Goal: Task Accomplishment & Management: Complete application form

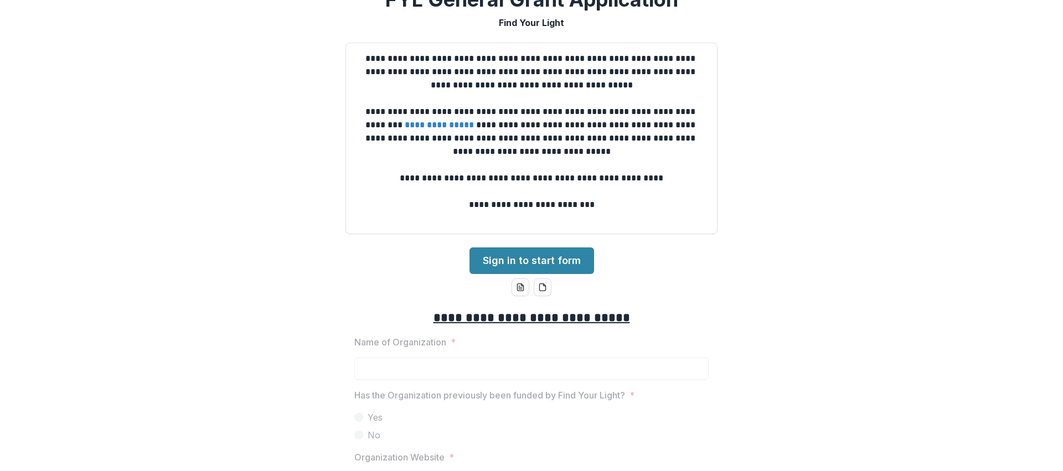
scroll to position [29, 0]
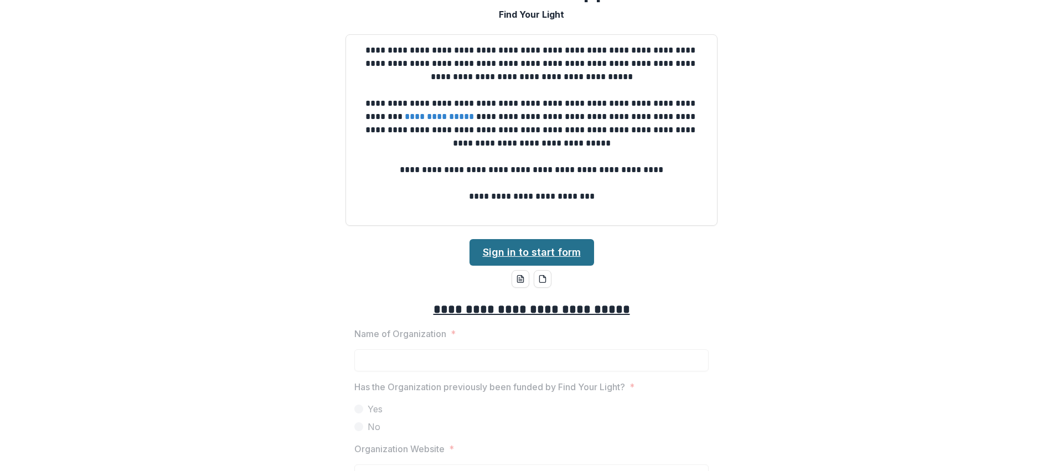
click at [560, 252] on link "Sign in to start form" at bounding box center [531, 252] width 125 height 27
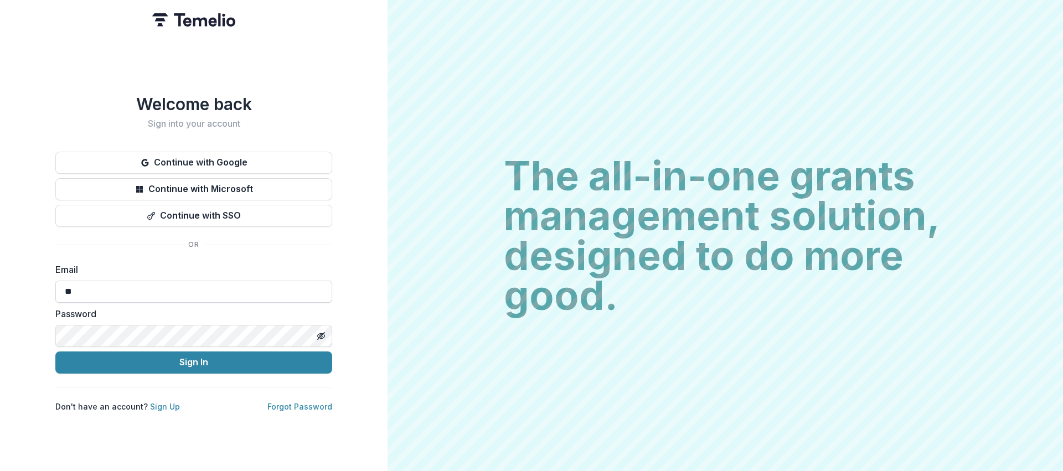
type input "*"
click at [162, 405] on link "Sign Up" at bounding box center [165, 406] width 30 height 9
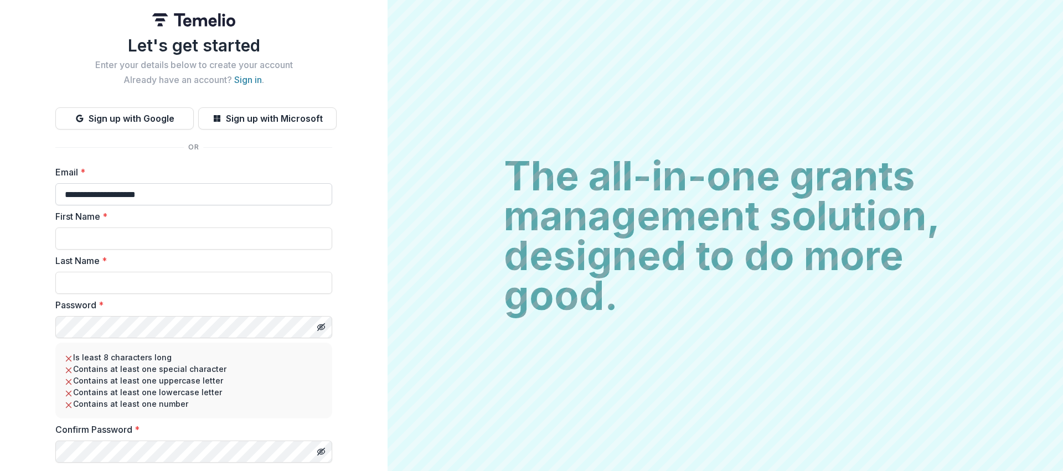
type input "**********"
type input "*****"
type input "******"
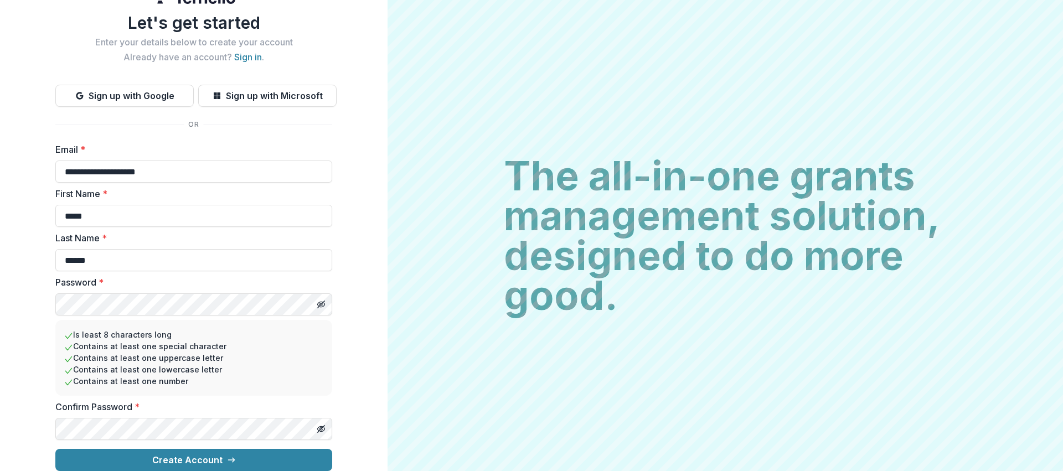
scroll to position [32, 0]
click at [210, 449] on button "Create Account" at bounding box center [193, 460] width 277 height 22
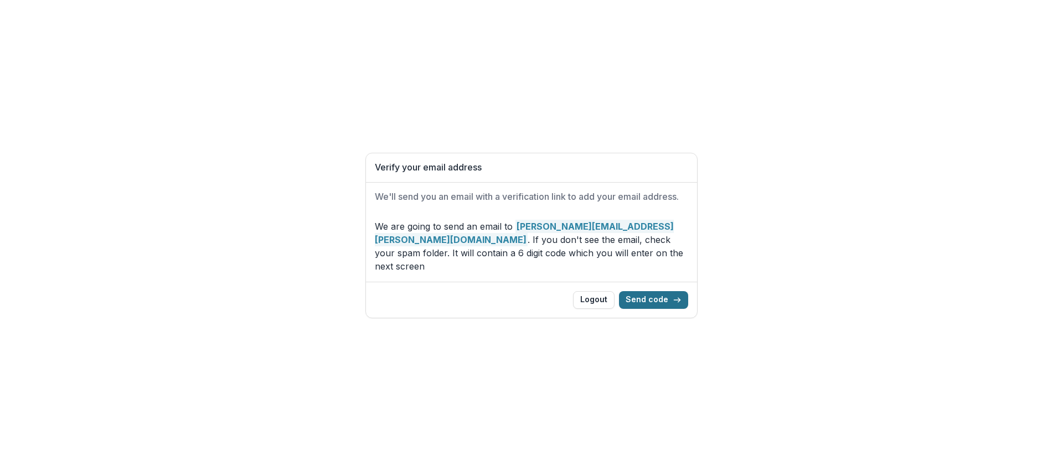
click at [654, 293] on button "Send code" at bounding box center [653, 300] width 69 height 18
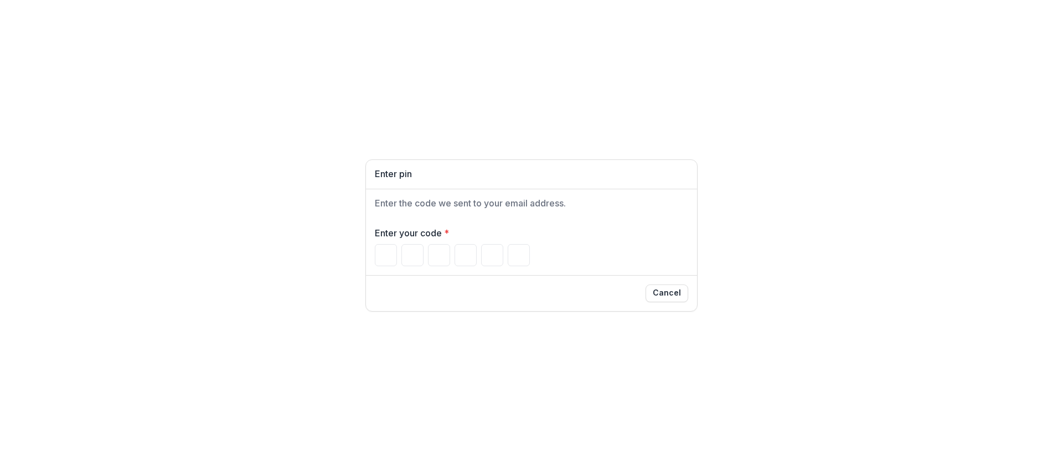
type input "*"
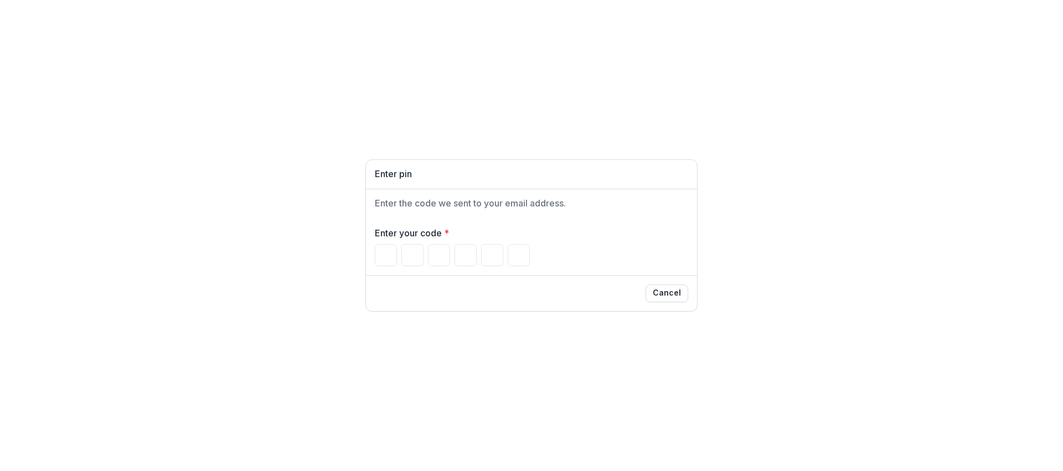
type input "*"
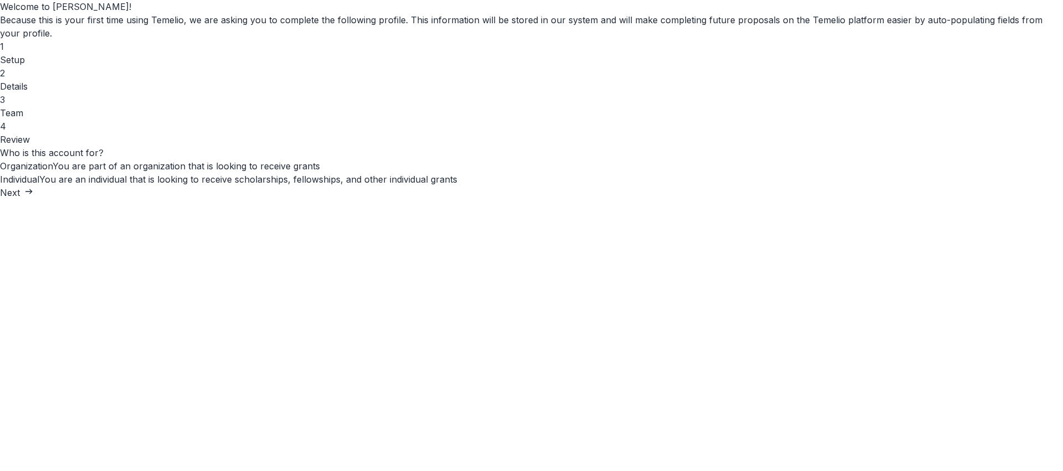
click at [378, 173] on label "Organization You are part of an organization that is looking to receive grants" at bounding box center [531, 165] width 1063 height 13
click at [33, 199] on button "Next" at bounding box center [16, 192] width 33 height 13
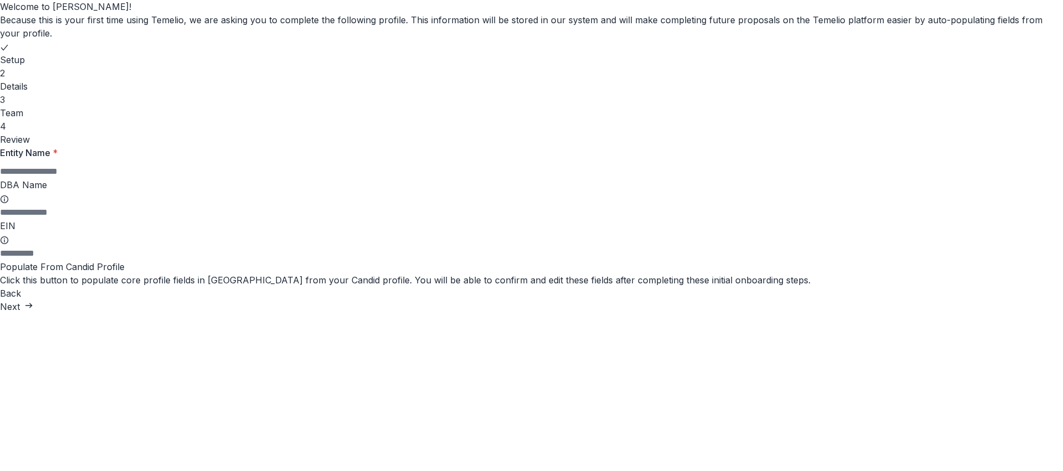
click at [89, 178] on input "Entity Name *" at bounding box center [44, 171] width 89 height 13
click at [9, 204] on icon at bounding box center [4, 199] width 9 height 9
click at [89, 219] on input "DBA Name" at bounding box center [44, 212] width 89 height 13
click at [452, 205] on label "DBA Name" at bounding box center [531, 191] width 1063 height 25
click at [89, 219] on input "DBA Name" at bounding box center [44, 212] width 89 height 13
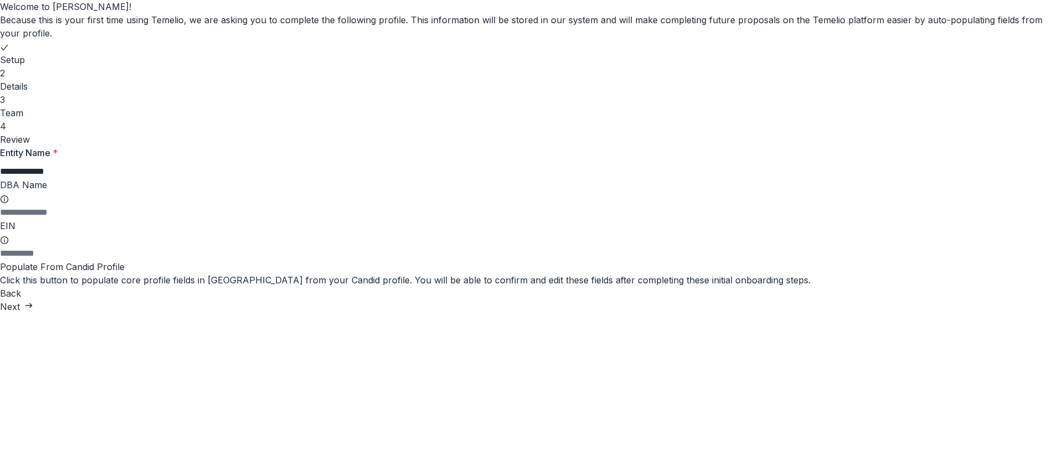
click at [461, 205] on label "DBA Name" at bounding box center [531, 191] width 1063 height 25
click at [89, 219] on input "DBA Name" at bounding box center [44, 212] width 89 height 13
click at [89, 178] on input "**********" at bounding box center [44, 171] width 89 height 13
click at [89, 219] on input "DBA Name" at bounding box center [44, 212] width 89 height 13
click at [89, 260] on input "EIN" at bounding box center [44, 253] width 89 height 13
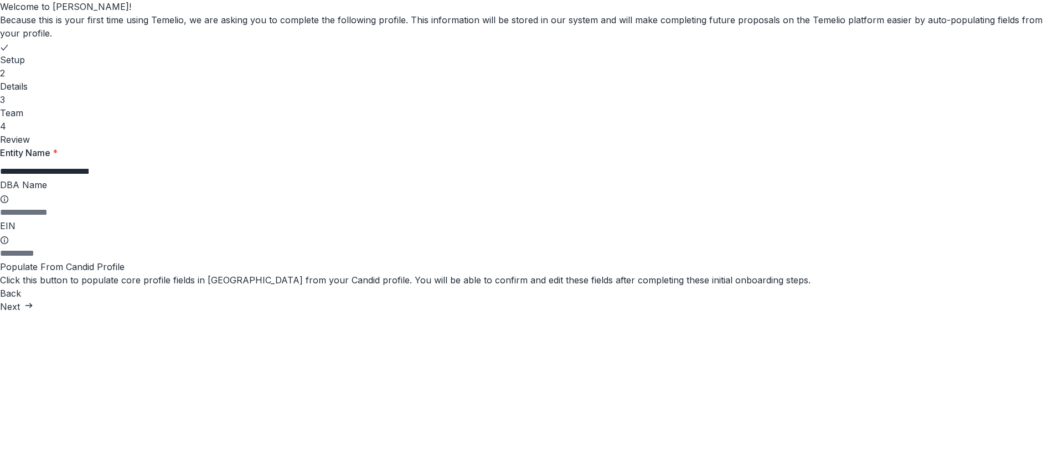
drag, startPoint x: 622, startPoint y: 219, endPoint x: 509, endPoint y: 218, distance: 113.5
click at [89, 178] on input "**********" at bounding box center [44, 171] width 89 height 13
type input "**********"
click at [758, 313] on div "**********" at bounding box center [531, 156] width 1063 height 313
click at [33, 313] on button "Next" at bounding box center [16, 306] width 33 height 13
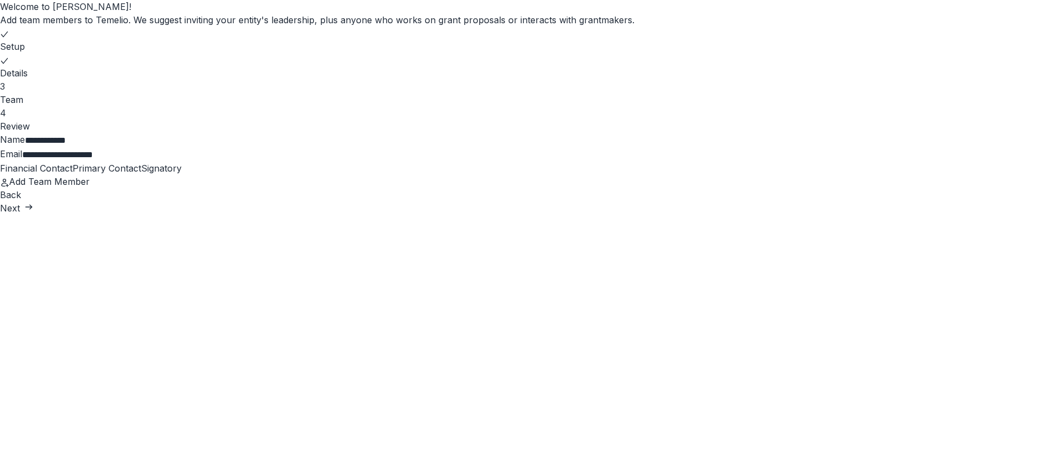
click at [73, 174] on span at bounding box center [73, 168] width 0 height 11
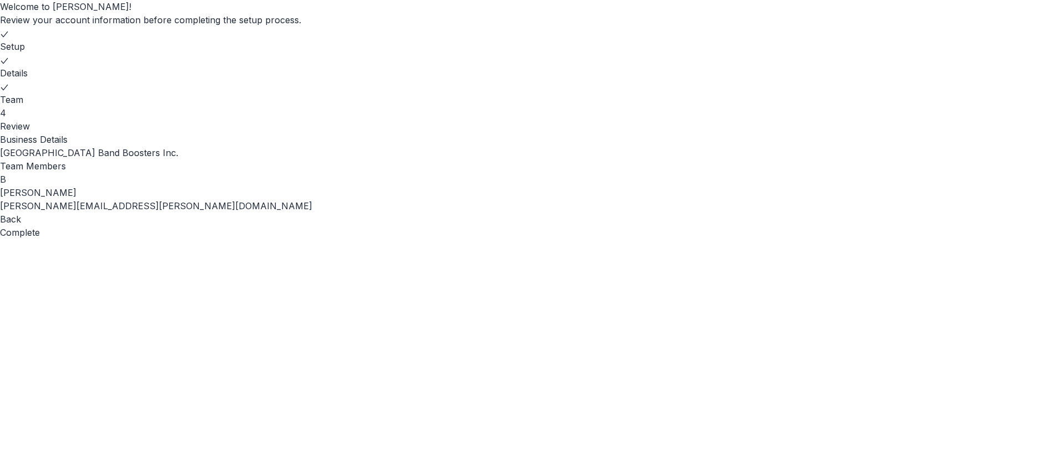
click at [40, 239] on button "Complete" at bounding box center [20, 232] width 40 height 13
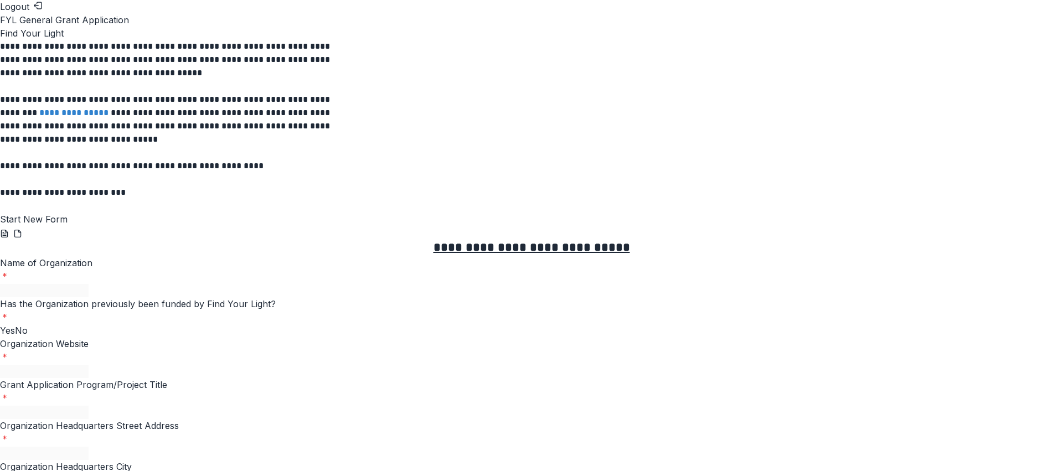
click at [68, 226] on button "Start New Form" at bounding box center [34, 219] width 68 height 13
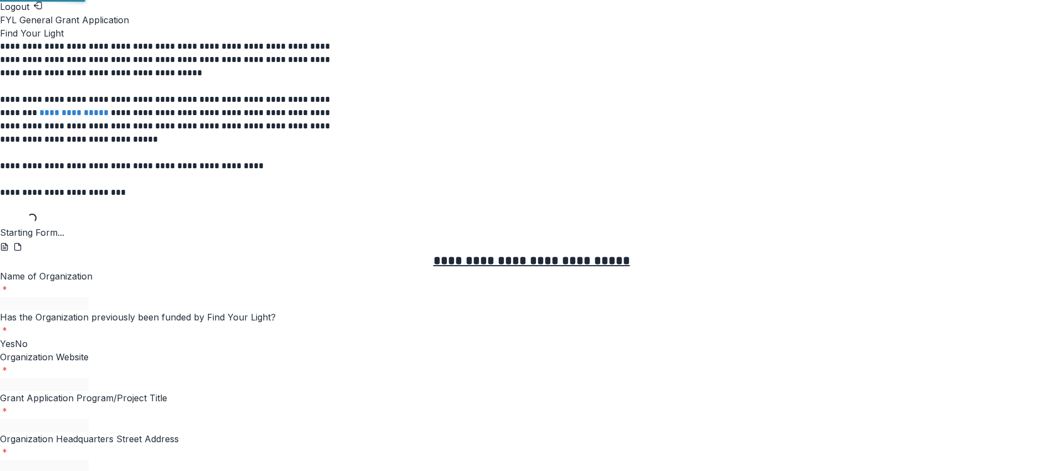
scroll to position [38, 0]
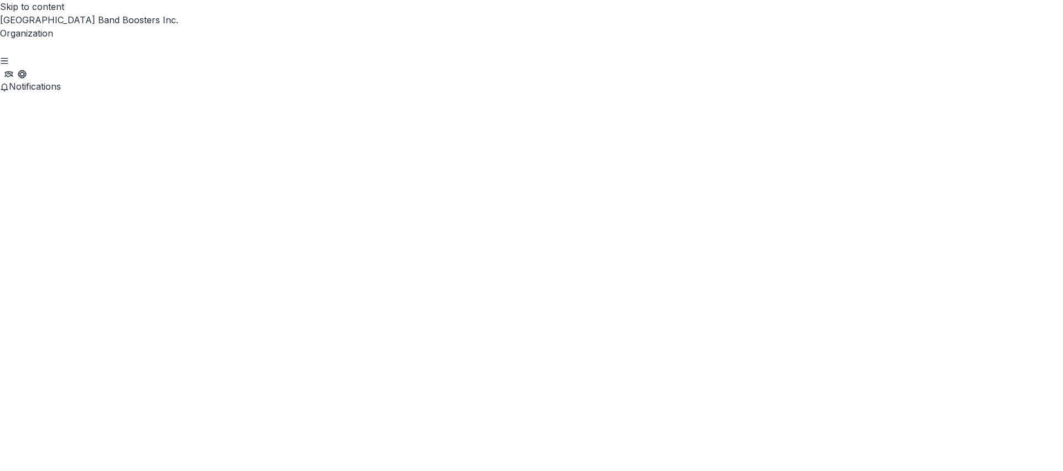
scroll to position [395, 0]
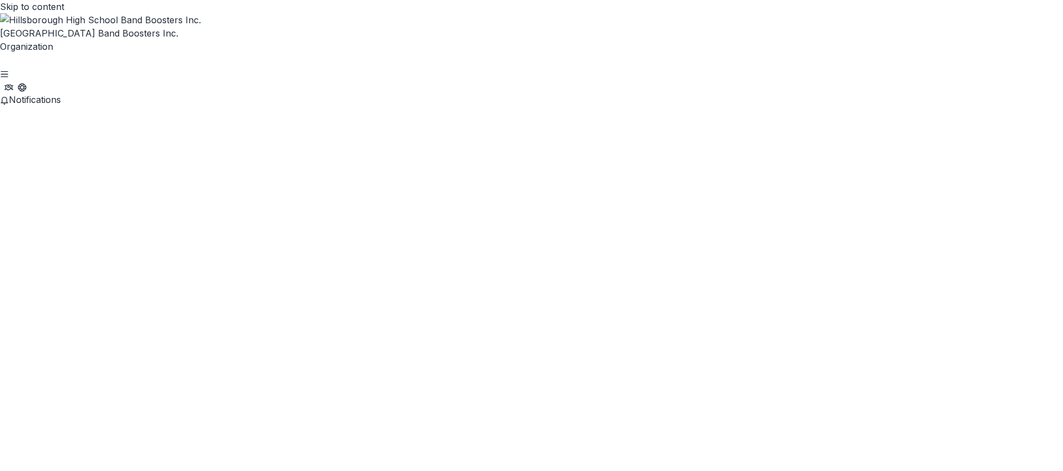
scroll to position [0, 0]
drag, startPoint x: 352, startPoint y: 300, endPoint x: 434, endPoint y: 293, distance: 82.8
